Goal: Book appointment/travel/reservation

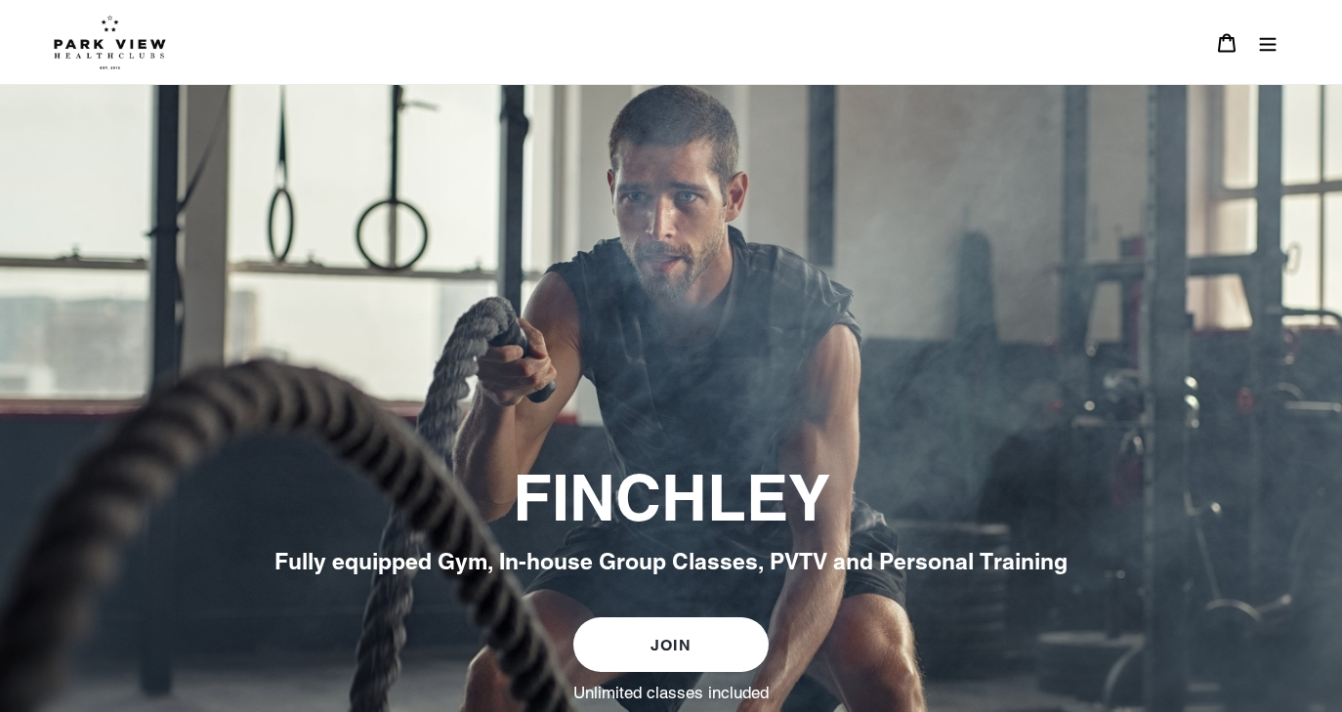
click at [1264, 42] on icon "Menu" at bounding box center [1268, 43] width 20 height 20
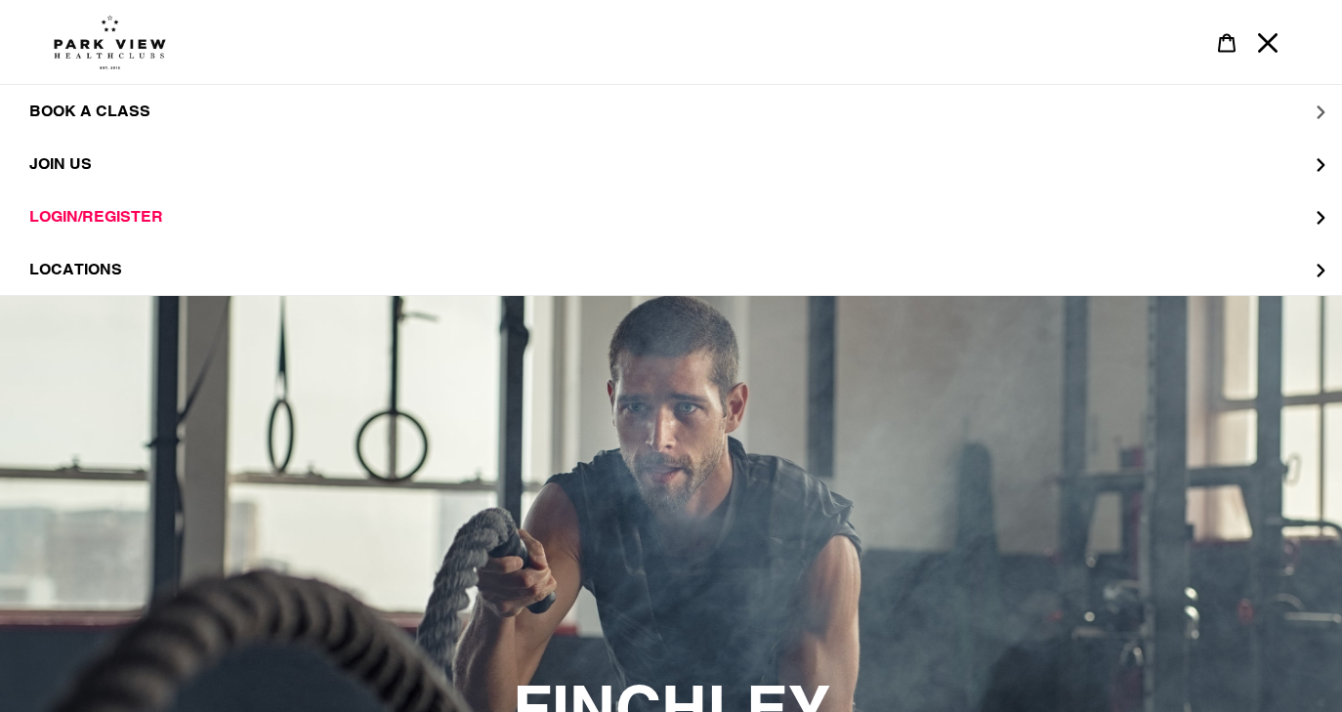
click at [62, 103] on span "BOOK A CLASS" at bounding box center [89, 112] width 121 height 20
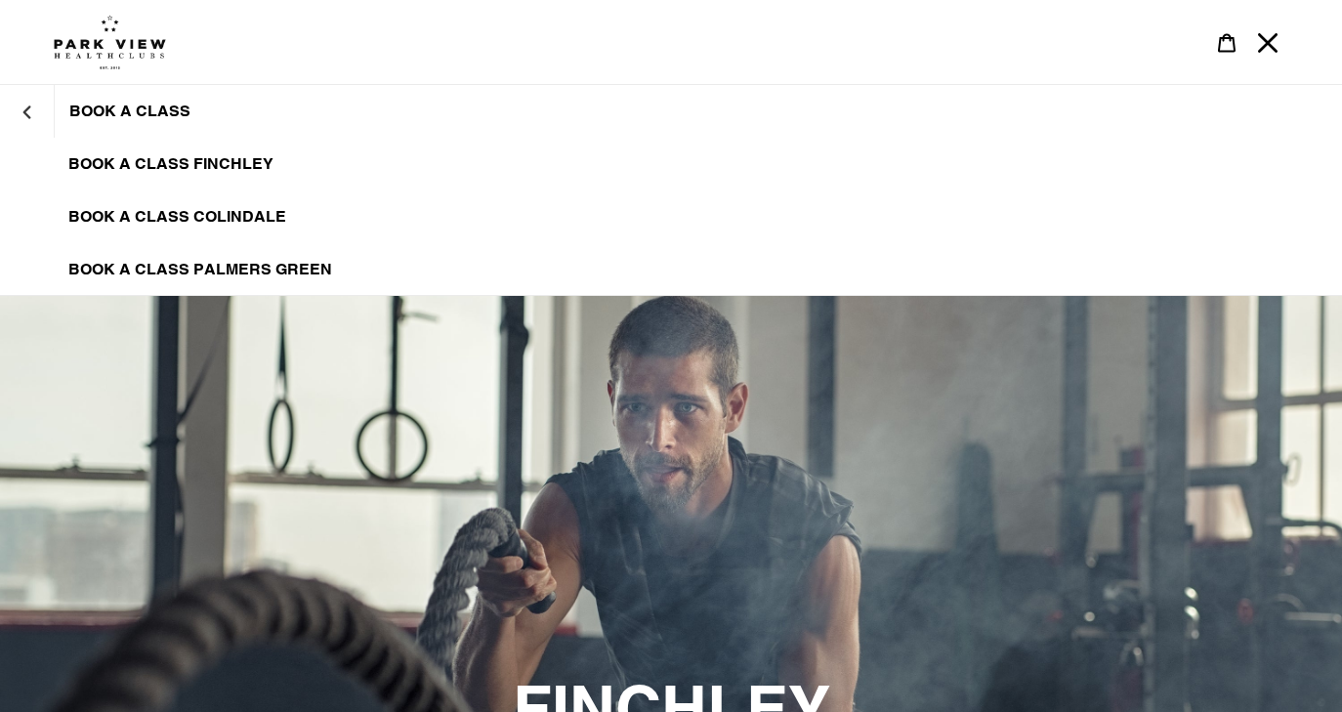
click at [103, 50] on img at bounding box center [110, 42] width 112 height 55
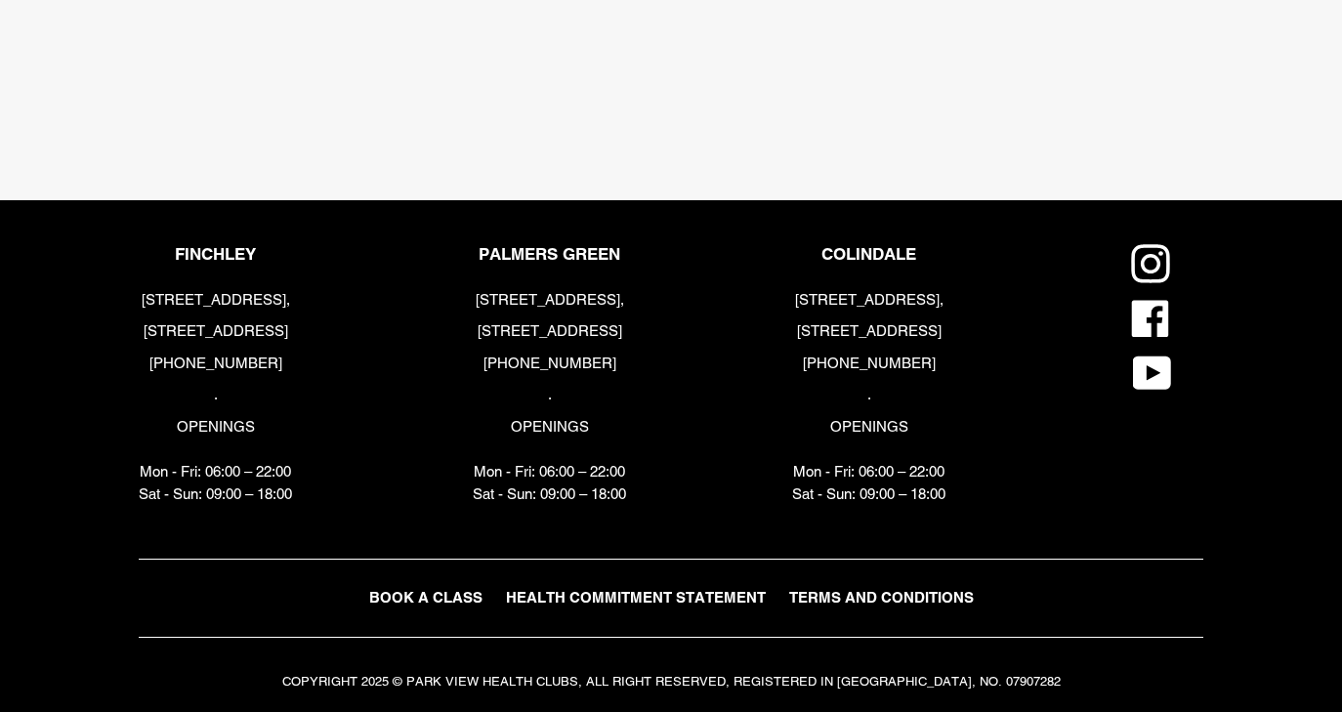
scroll to position [4065, 0]
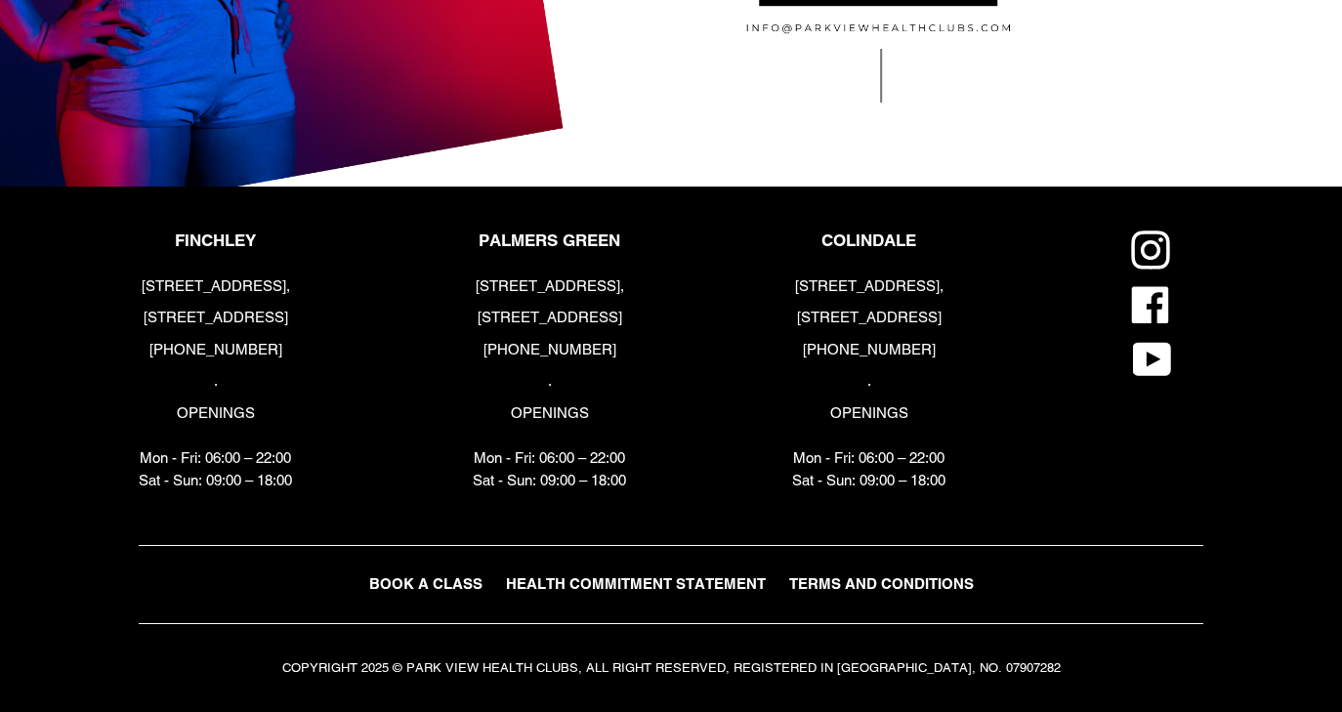
click at [430, 586] on span "BOOK A CLASS" at bounding box center [425, 583] width 113 height 17
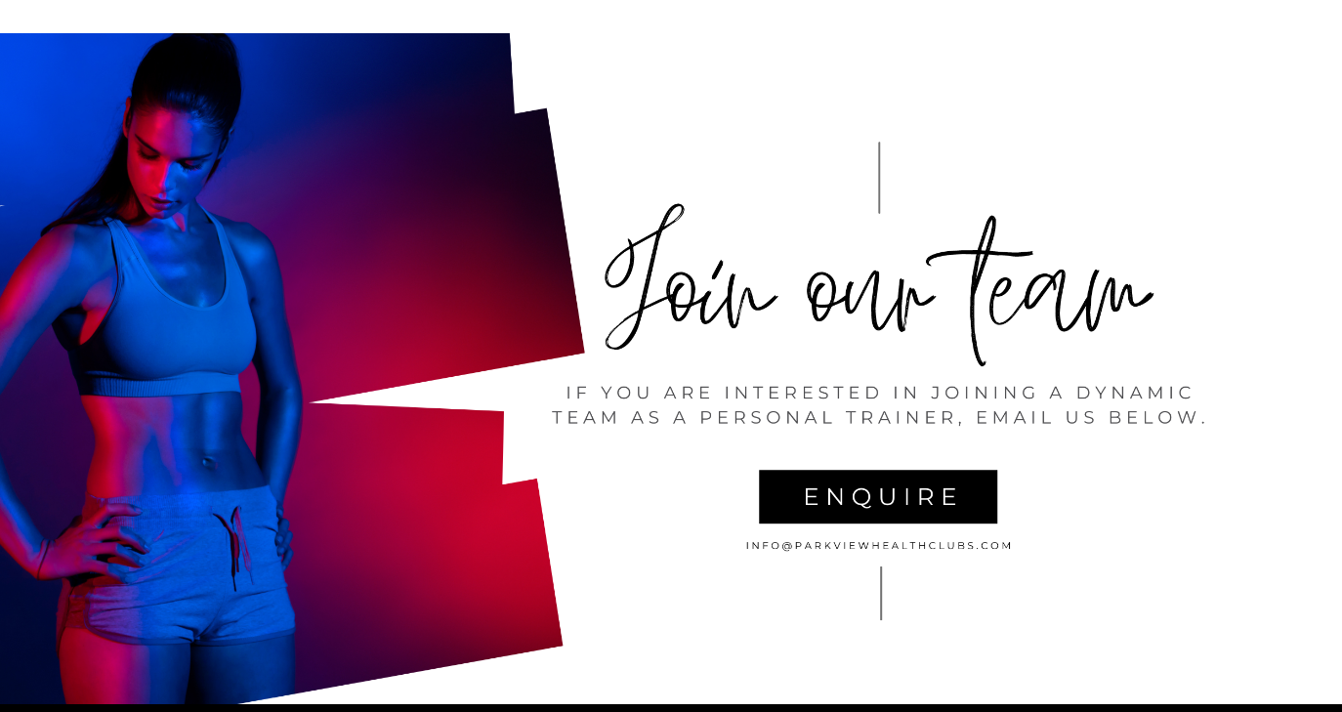
scroll to position [3535, 0]
